Goal: Task Accomplishment & Management: Complete application form

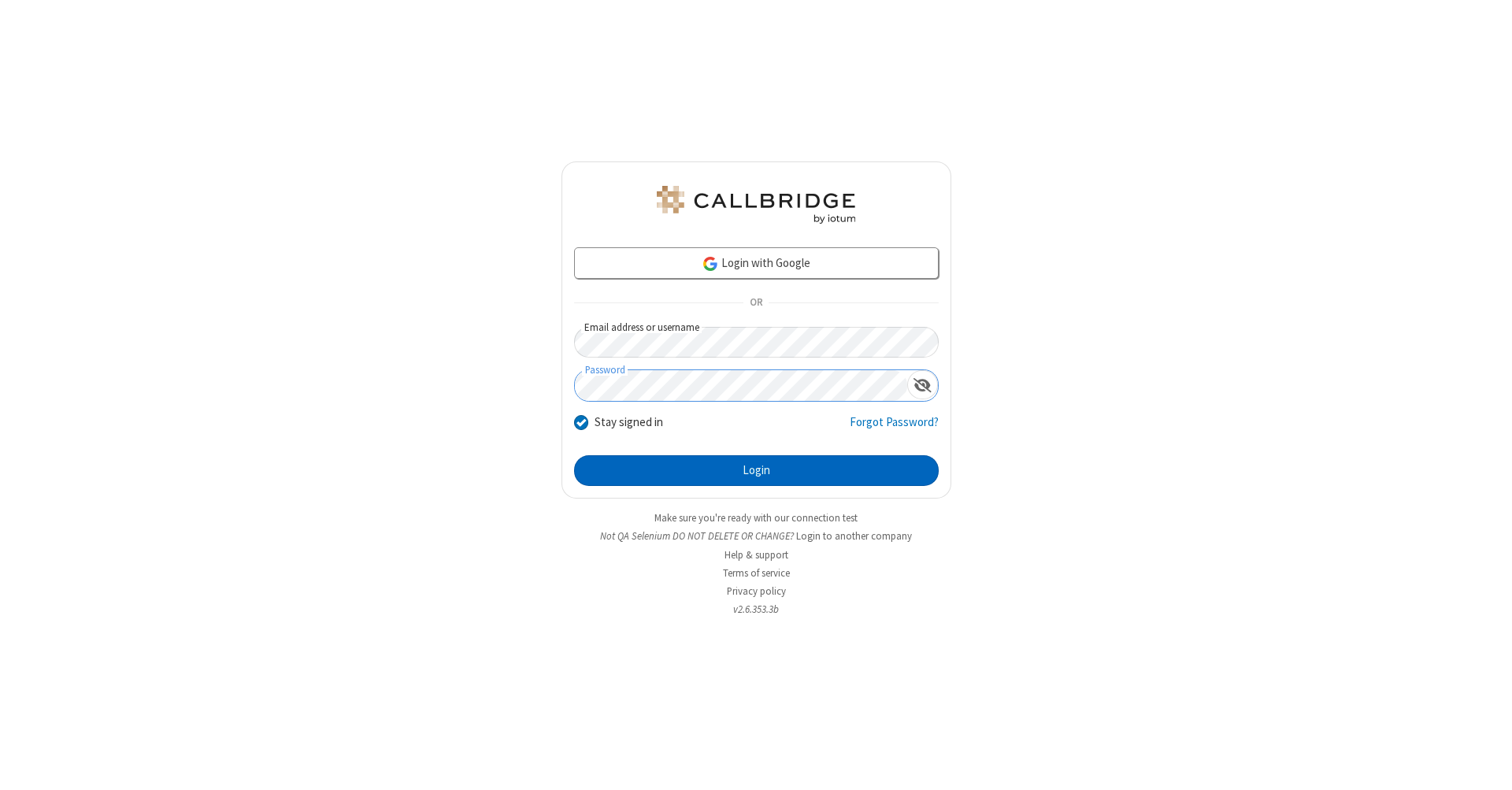
click at [756, 471] on button "Login" at bounding box center [756, 471] width 365 height 31
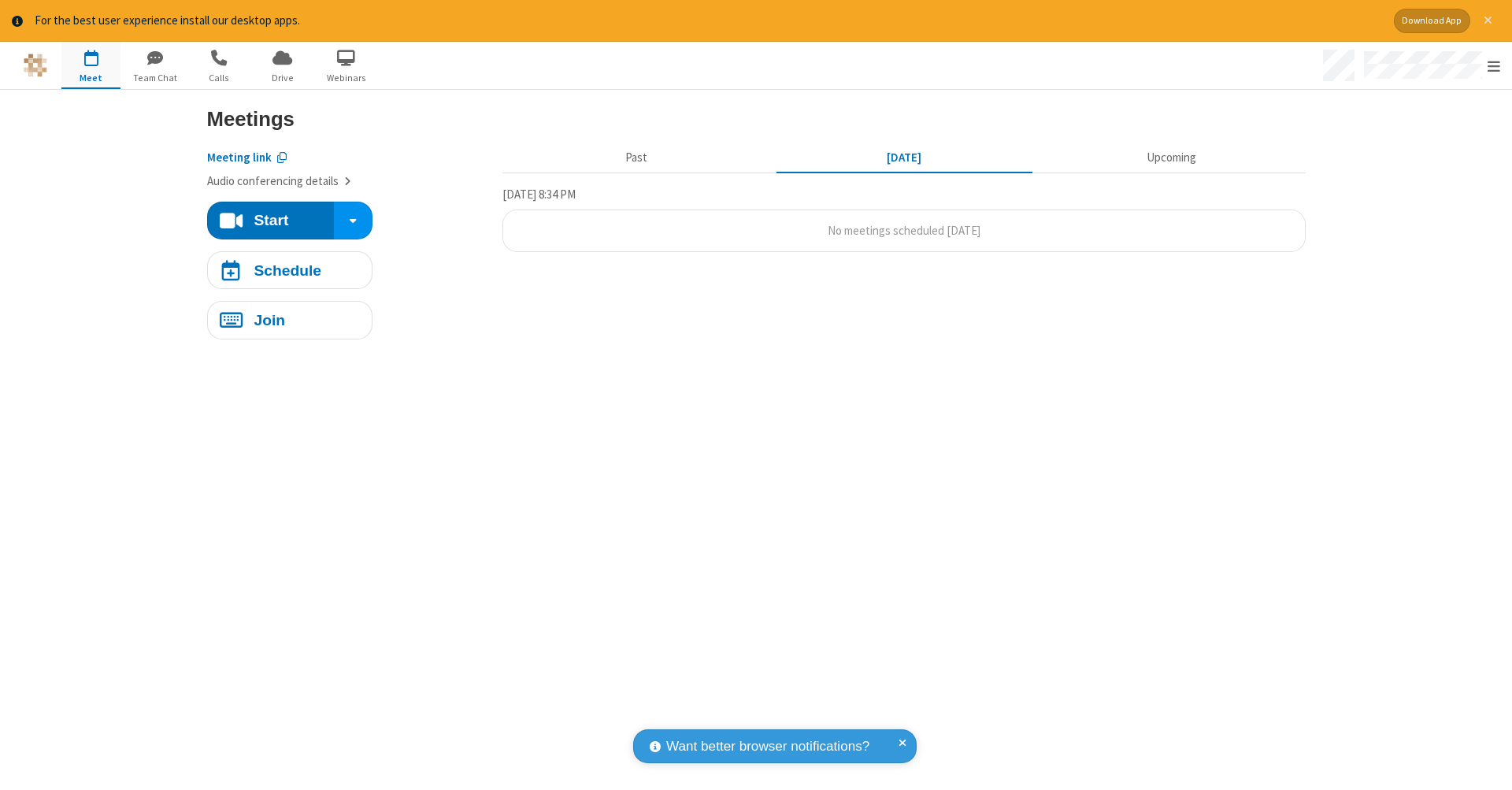
click at [1488, 21] on span "Close alert" at bounding box center [1488, 20] width 8 height 12
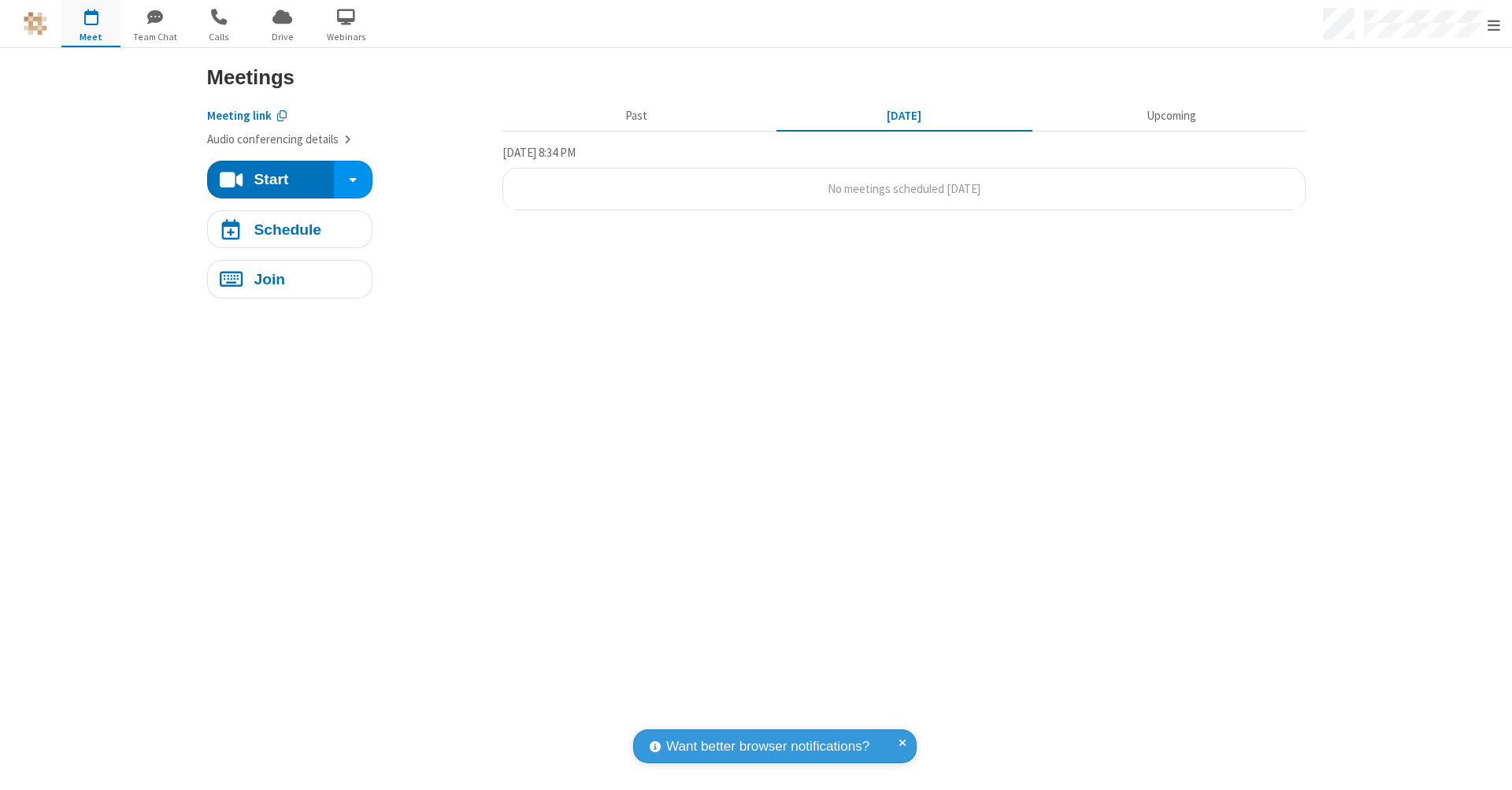
click at [91, 23] on span "button" at bounding box center [90, 17] width 59 height 26
click at [289, 227] on h4 "Schedule" at bounding box center [288, 229] width 68 height 15
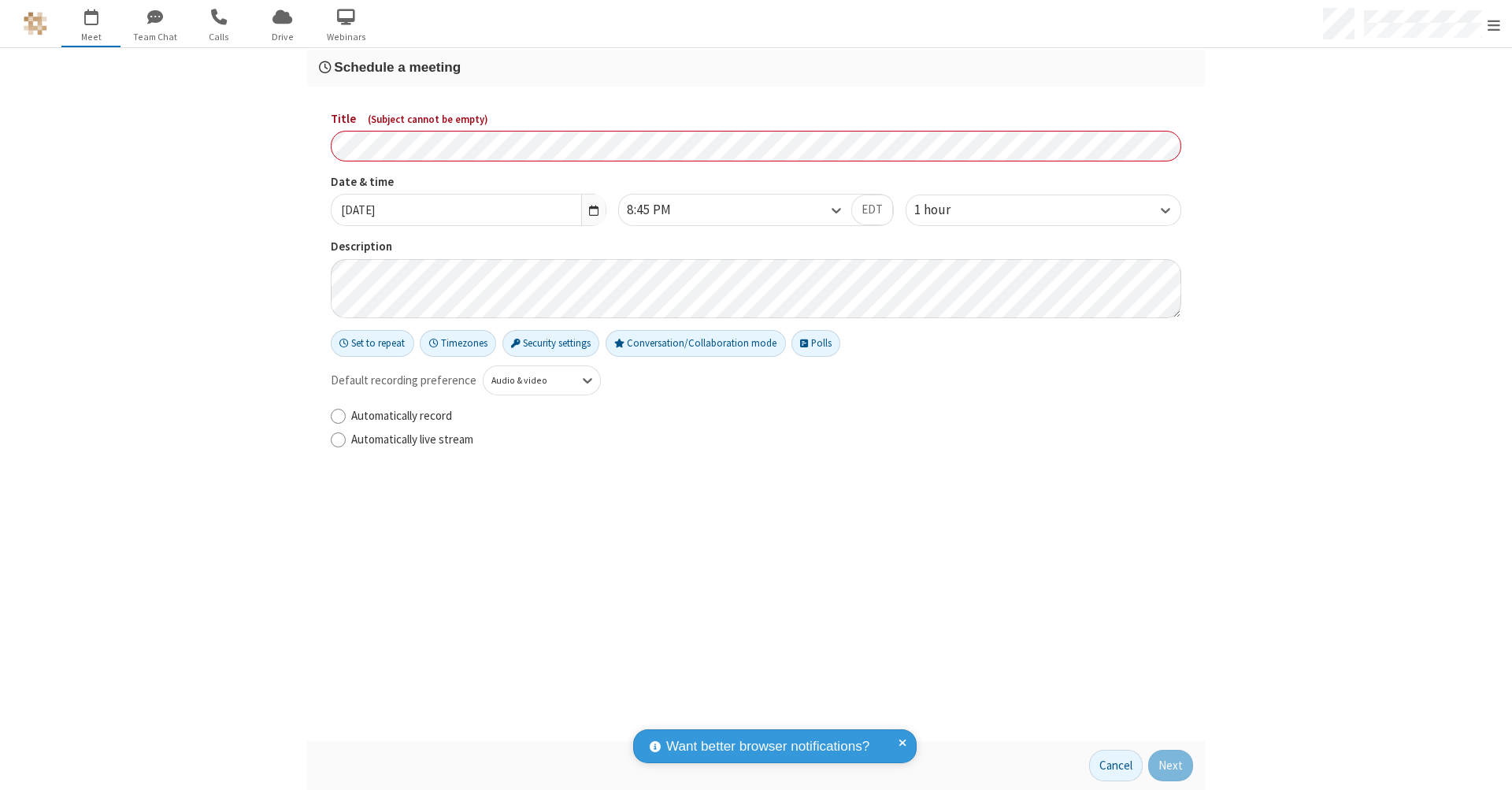
click at [756, 67] on h3 "Schedule a meeting" at bounding box center [756, 67] width 874 height 15
click at [1171, 765] on button "Next" at bounding box center [1171, 765] width 45 height 31
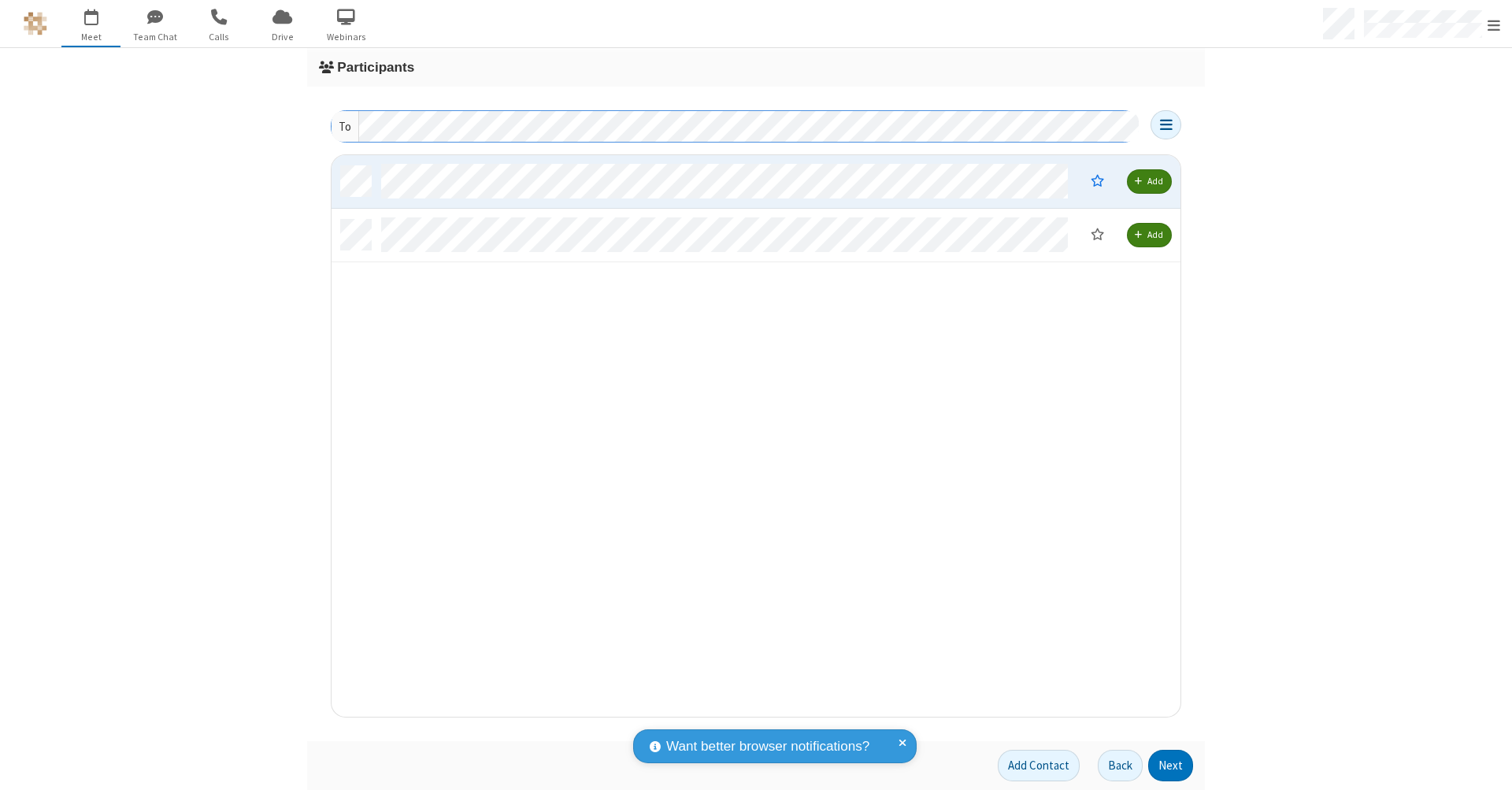
scroll to position [550, 837]
click at [1171, 765] on button "Next" at bounding box center [1171, 765] width 45 height 31
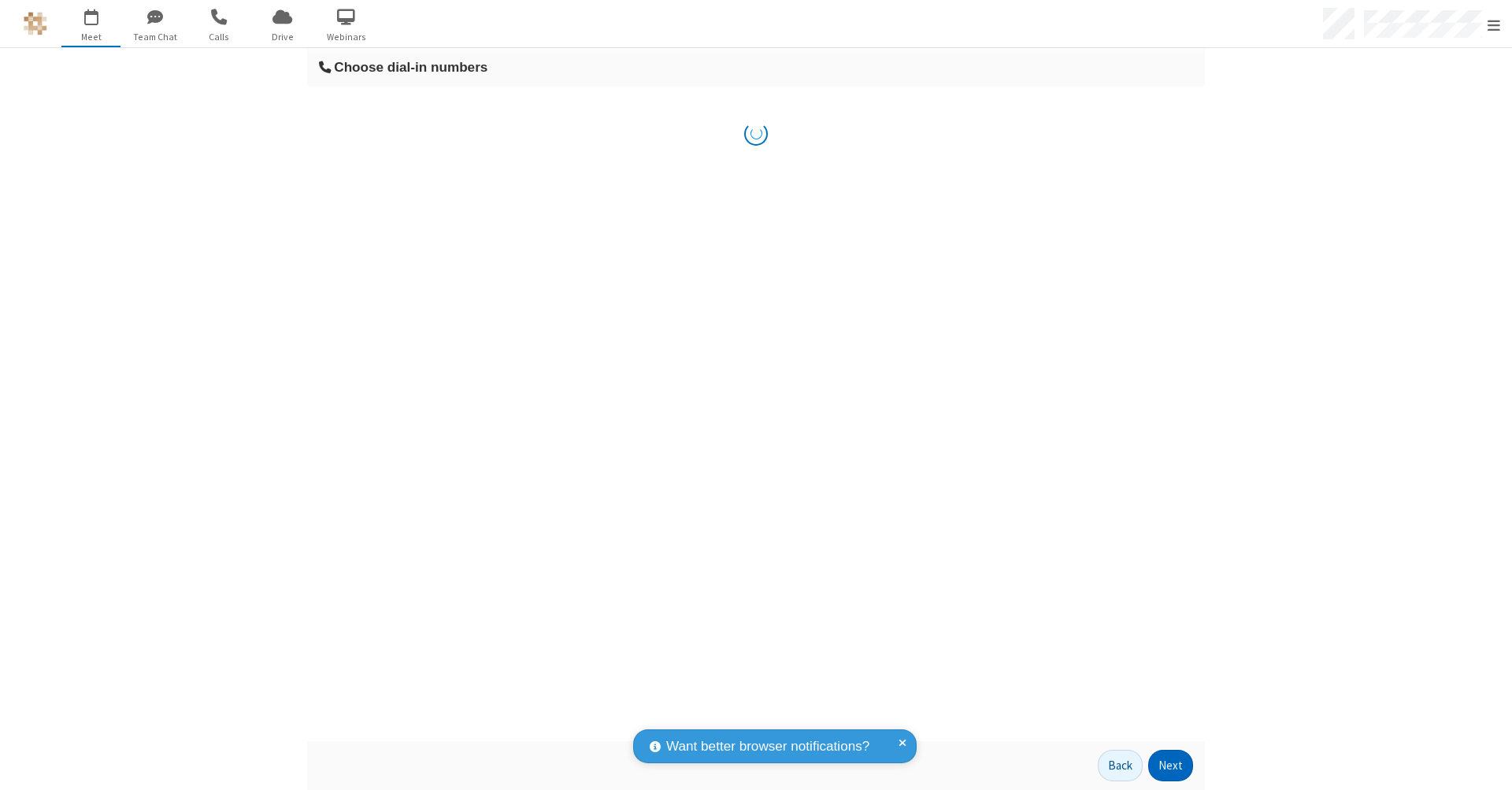
click at [1171, 765] on button "Next" at bounding box center [1171, 765] width 45 height 31
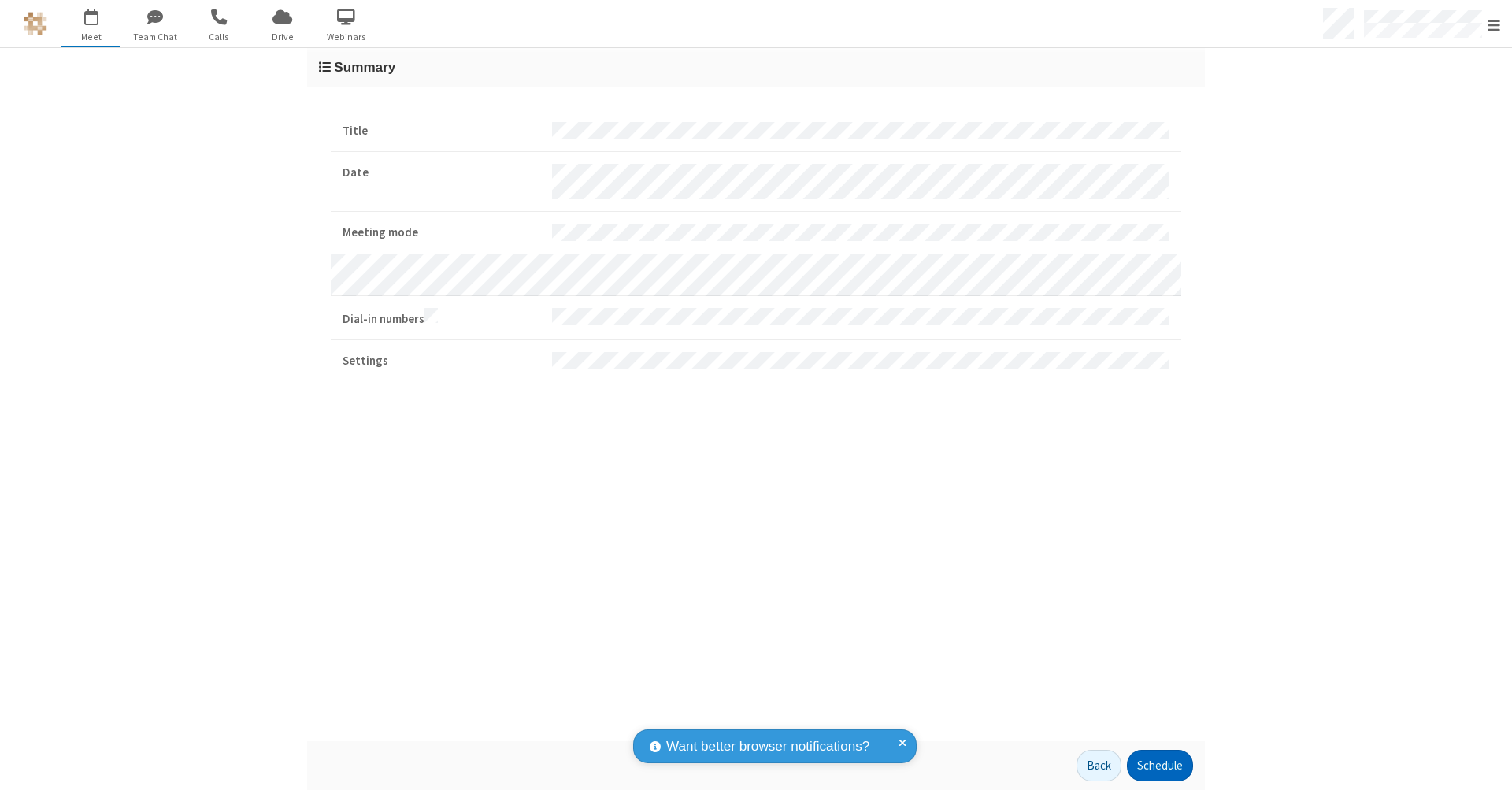
click at [1159, 765] on button "Schedule" at bounding box center [1160, 765] width 66 height 31
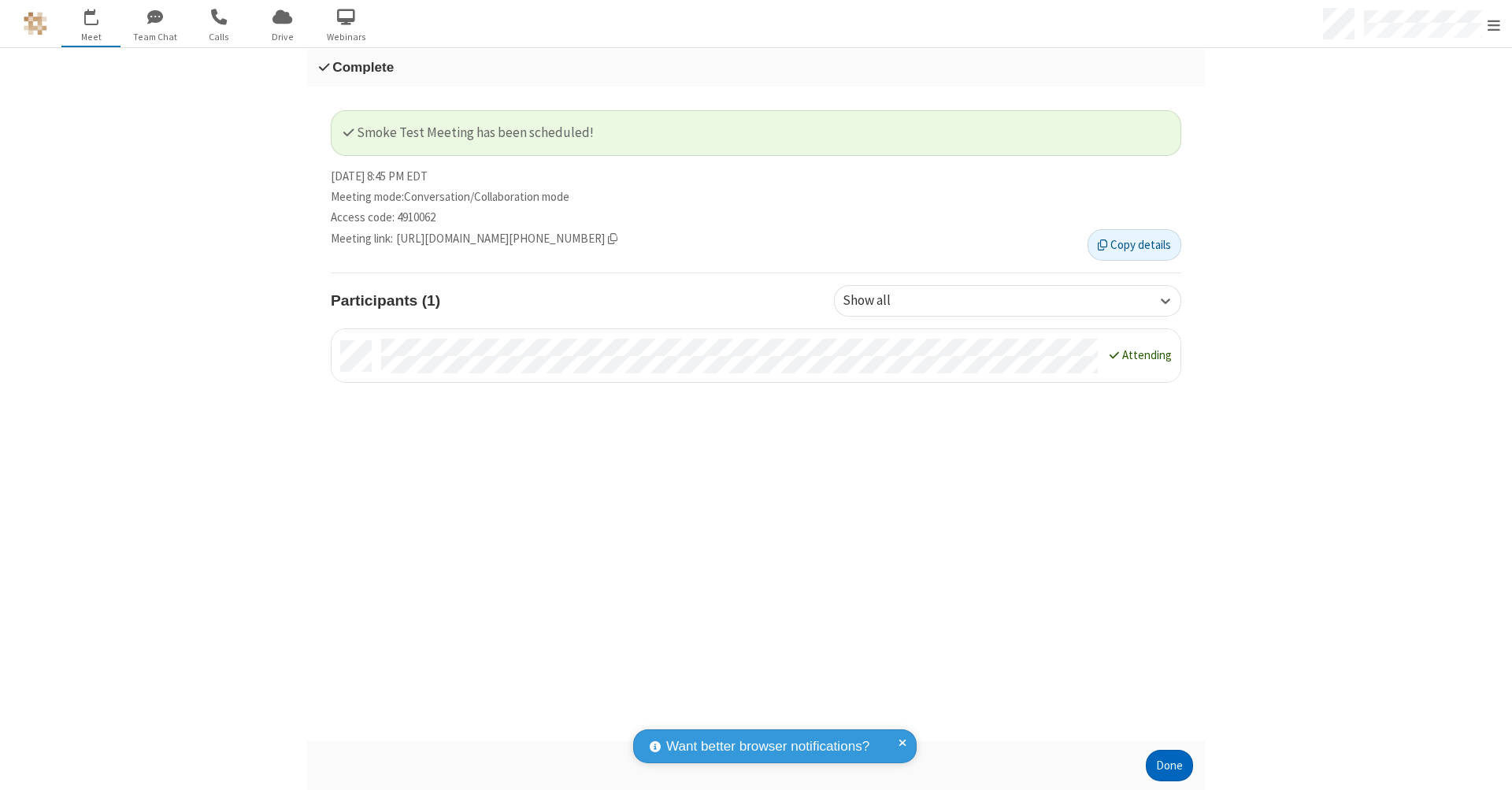
click at [1170, 765] on button "Done" at bounding box center [1169, 765] width 47 height 31
